Goal: Information Seeking & Learning: Find specific page/section

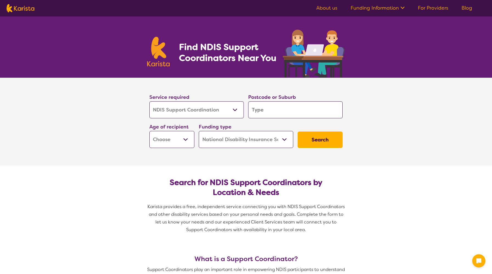
select select "NDIS Support Coordination"
select select "NDIS"
select select "NDIS Support Coordination"
select select "NDIS"
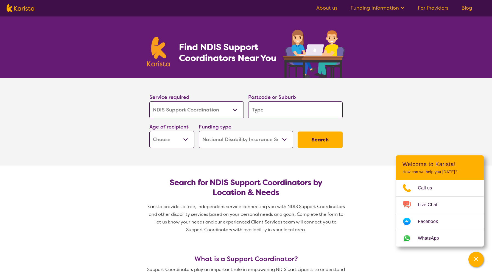
click at [270, 113] on input "search" at bounding box center [295, 109] width 94 height 17
type input "T"
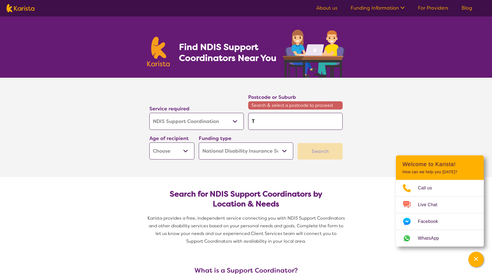
type input "Th"
type input "Tho"
type input "Thor"
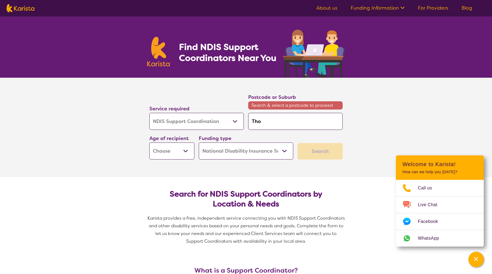
type input "Thor"
type input "Thorn"
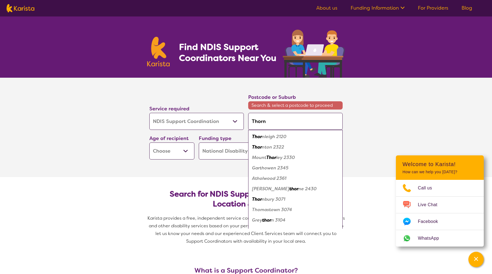
type input "Thornt"
type input "Thornto"
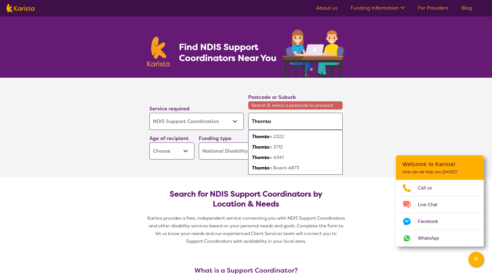
click at [263, 138] on em "Thornto" at bounding box center [260, 137] width 17 height 6
type input "2322"
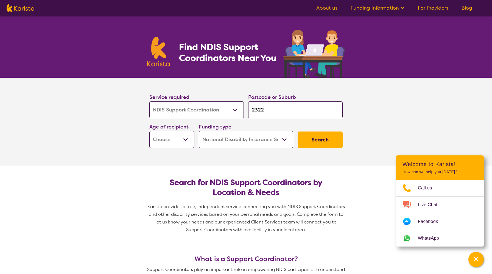
click at [314, 138] on button "Search" at bounding box center [320, 140] width 45 height 16
click at [187, 139] on select "Early Childhood - 0 to 9 Child - 10 to 11 Adolescent - 12 to 17 Adult - 18 to 6…" at bounding box center [171, 139] width 45 height 17
select select "AD"
click at [149, 131] on select "Early Childhood - 0 to 9 Child - 10 to 11 Adolescent - 12 to 17 Adult - 18 to 6…" at bounding box center [171, 139] width 45 height 17
select select "AD"
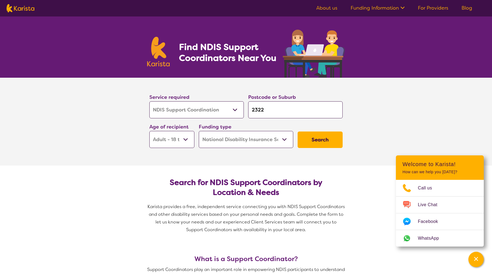
click at [322, 137] on button "Search" at bounding box center [320, 140] width 45 height 16
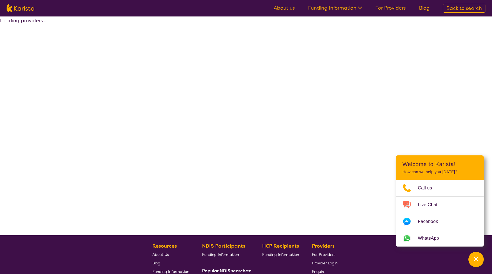
select select "NDIS"
select select "NDIS Support Coordination"
select select "AD"
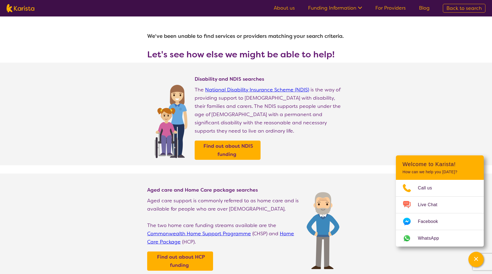
select select "NDIS Support Coordination"
select select "AD"
select select "NDIS"
select select "NDIS Support Coordination"
select select "AD"
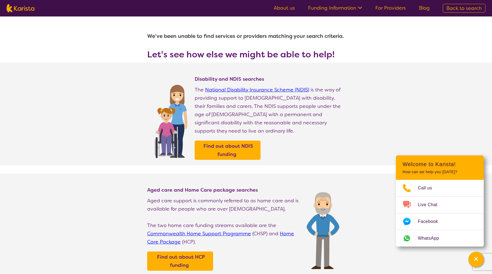
select select "NDIS"
